Goal: Task Accomplishment & Management: Manage account settings

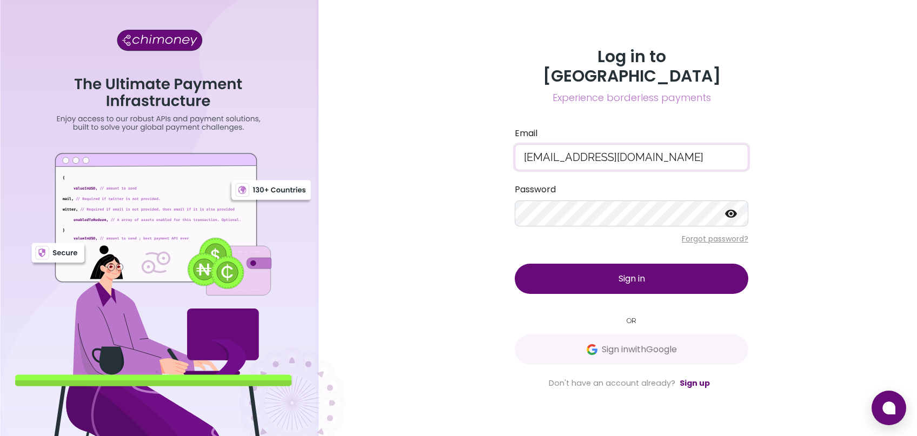
click at [620, 170] on input "jharoshan393@gmail.com" at bounding box center [630, 157] width 233 height 26
type input "jharoshan393@gmail.com"
click at [623, 272] on span "Sign in" at bounding box center [631, 278] width 26 height 12
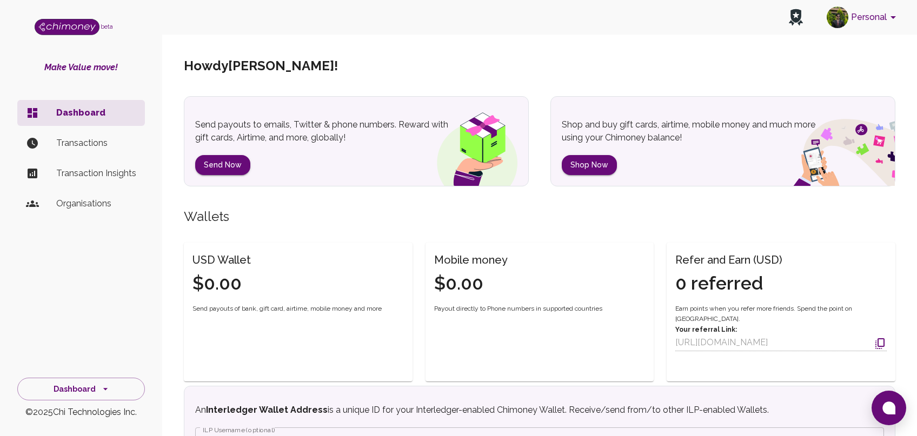
click at [109, 143] on p "Transactions" at bounding box center [96, 143] width 80 height 13
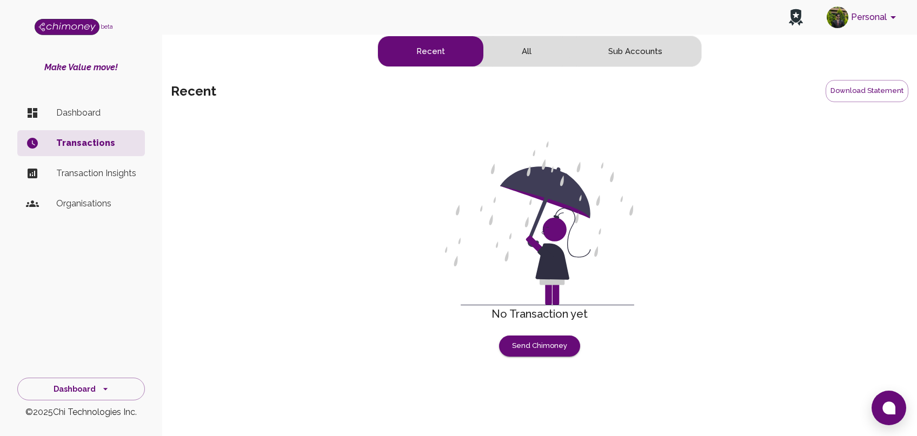
click at [94, 212] on li "Organisations" at bounding box center [81, 204] width 128 height 26
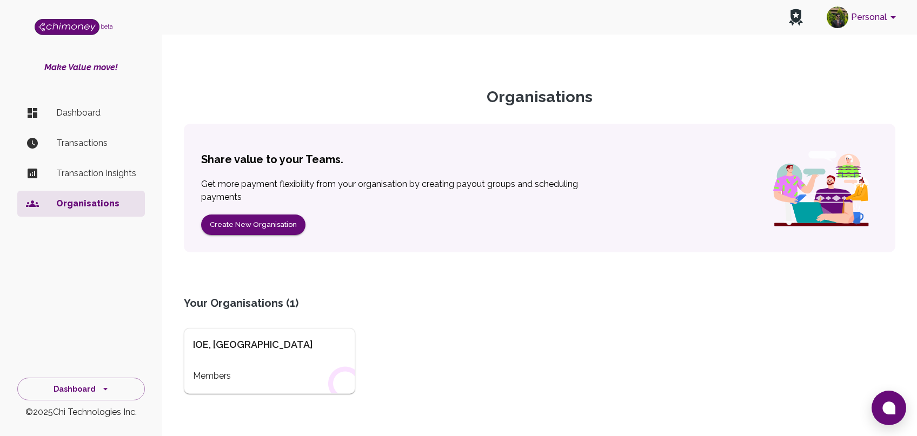
click at [86, 111] on p "Dashboard" at bounding box center [96, 112] width 80 height 13
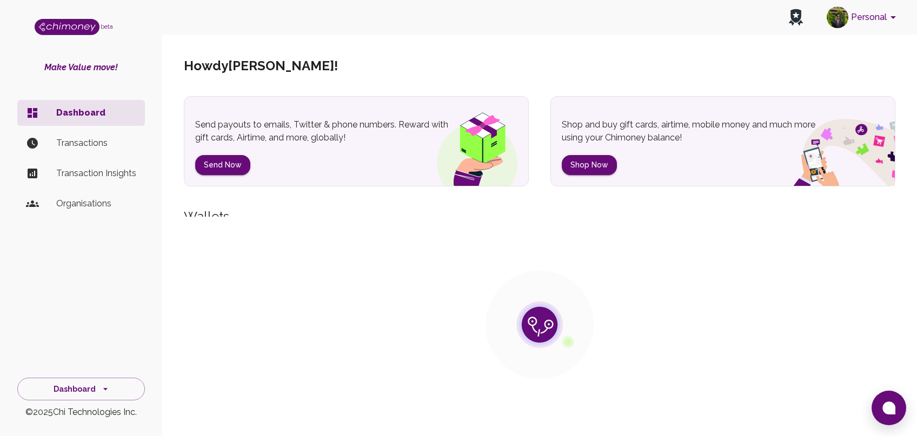
click at [860, 19] on button "Personal" at bounding box center [863, 17] width 82 height 28
click at [892, 18] on div at bounding box center [458, 218] width 917 height 436
click at [871, 19] on div at bounding box center [458, 218] width 917 height 436
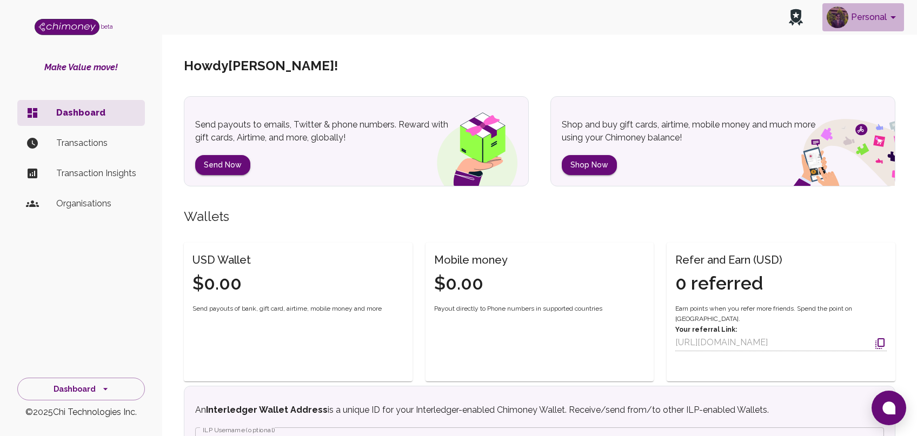
click at [894, 17] on icon "account of current user" at bounding box center [892, 17] width 5 height 3
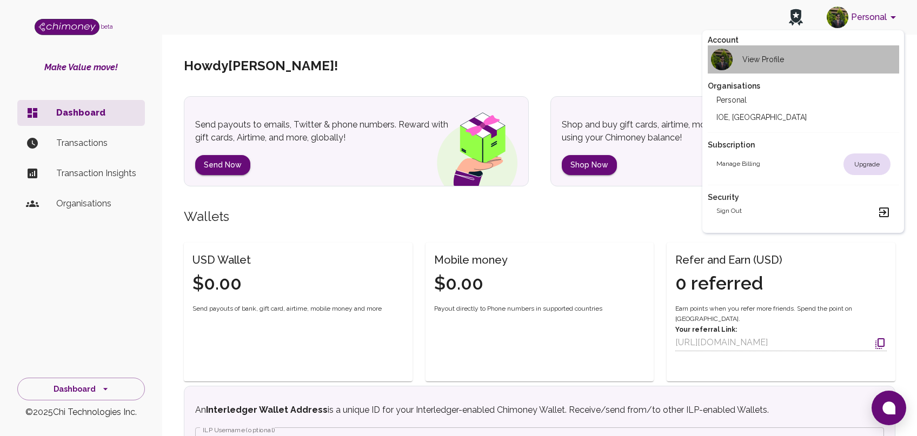
click at [760, 68] on div "View Profile" at bounding box center [750, 60] width 68 height 22
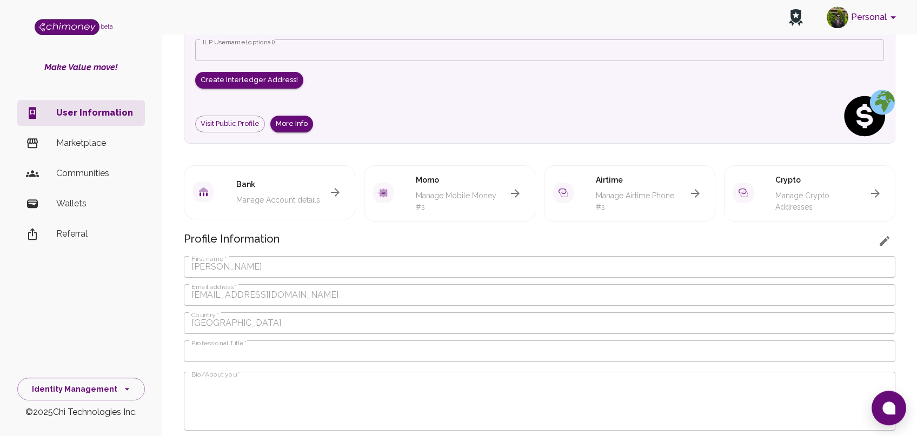
scroll to position [104, 0]
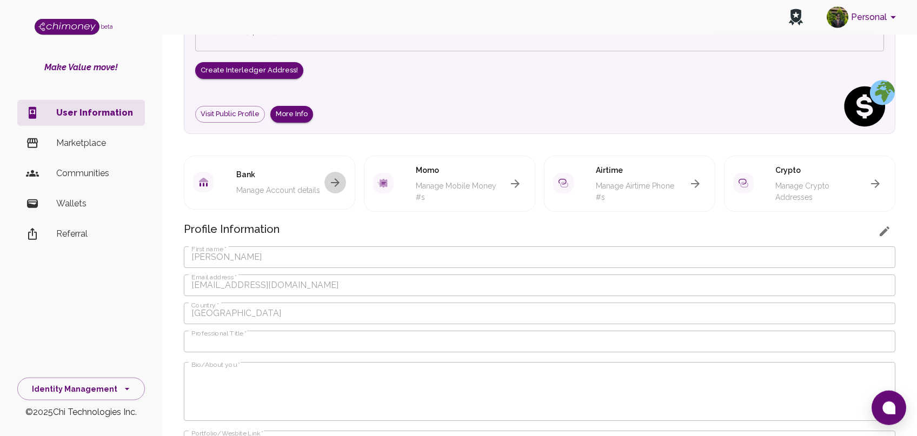
click at [336, 176] on icon "button" at bounding box center [335, 182] width 13 height 13
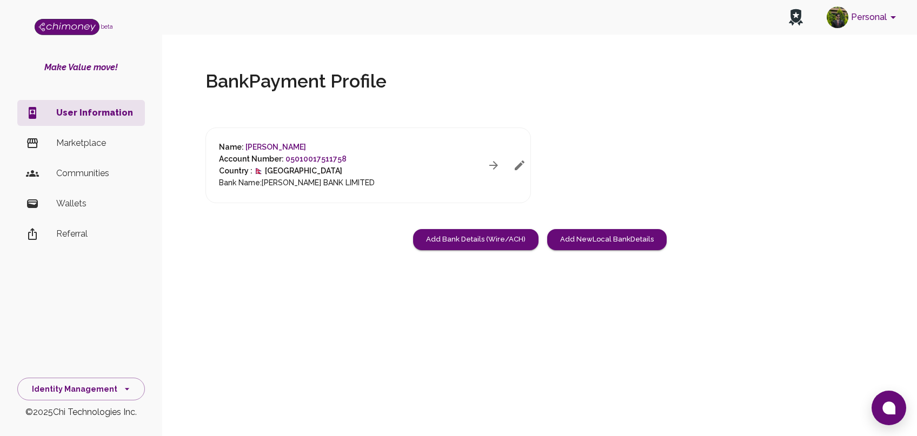
click at [517, 170] on icon "button" at bounding box center [519, 165] width 13 height 13
